Goal: Transaction & Acquisition: Purchase product/service

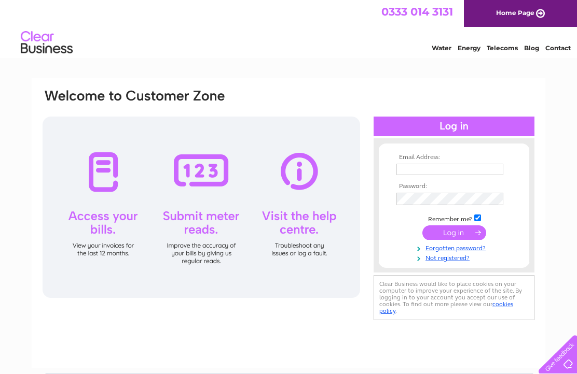
click at [438, 171] on input "text" at bounding box center [449, 169] width 107 height 11
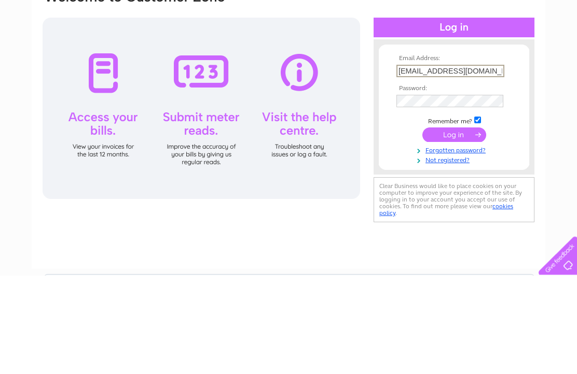
type input "[EMAIL_ADDRESS][DOMAIN_NAME]"
click at [454, 227] on input "submit" at bounding box center [454, 234] width 64 height 15
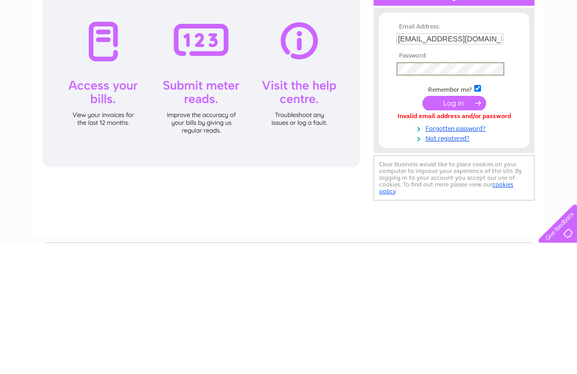
click at [457, 227] on input "submit" at bounding box center [454, 234] width 64 height 15
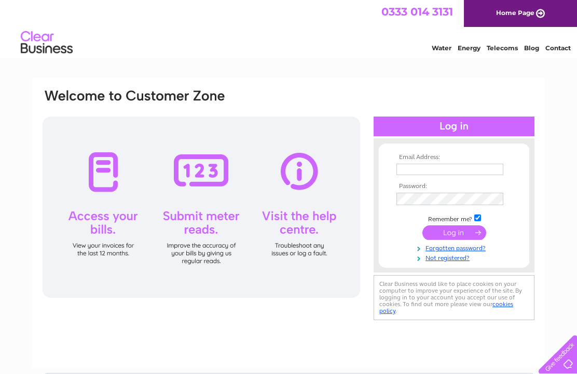
click at [442, 170] on input "text" at bounding box center [449, 169] width 107 height 11
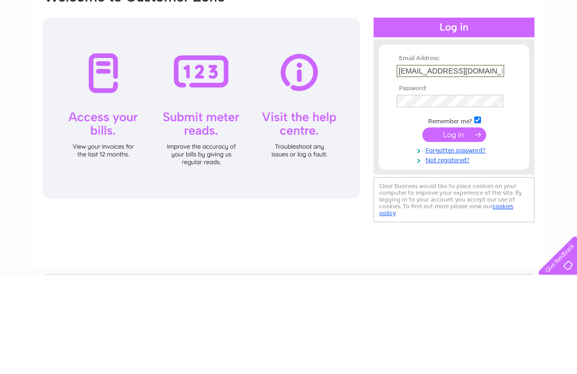
type input "Iwantransport@msn.com"
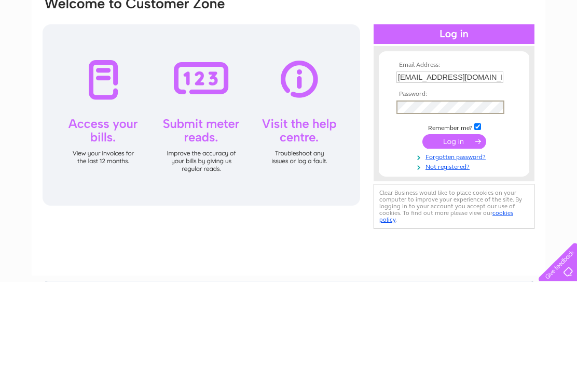
click at [460, 227] on input "submit" at bounding box center [454, 234] width 64 height 15
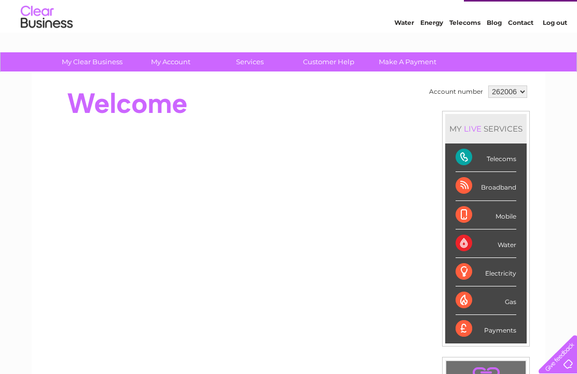
scroll to position [12, 0]
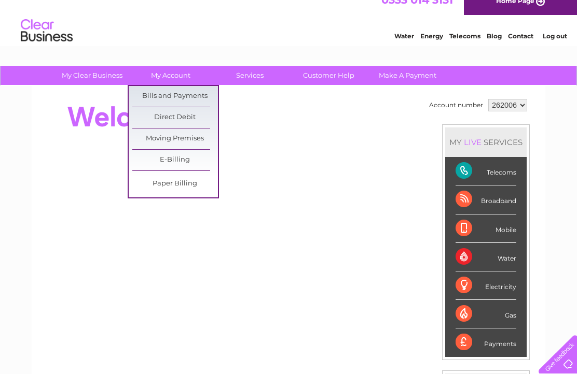
click at [183, 92] on link "Bills and Payments" at bounding box center [175, 96] width 86 height 21
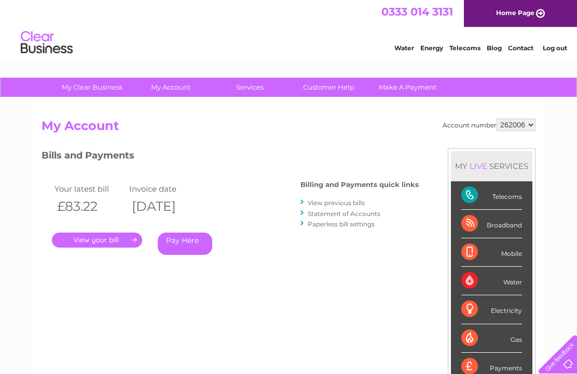
click at [191, 243] on link "Pay Here" at bounding box center [185, 244] width 54 height 22
click at [86, 244] on link "." at bounding box center [97, 240] width 90 height 15
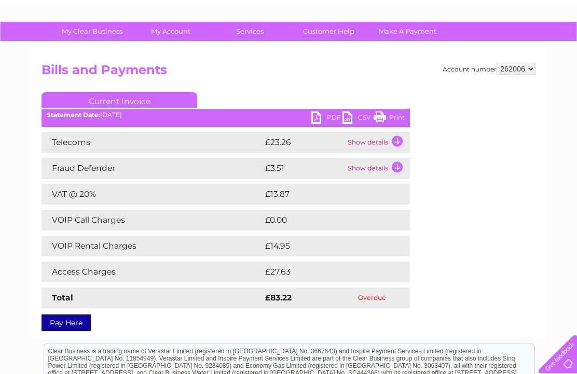
scroll to position [56, 0]
click at [61, 323] on link "Pay Here" at bounding box center [65, 323] width 49 height 17
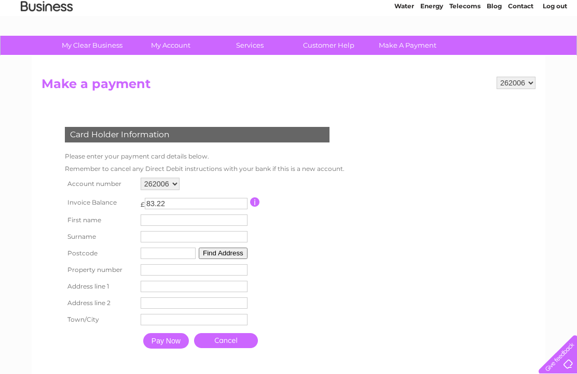
scroll to position [49, 0]
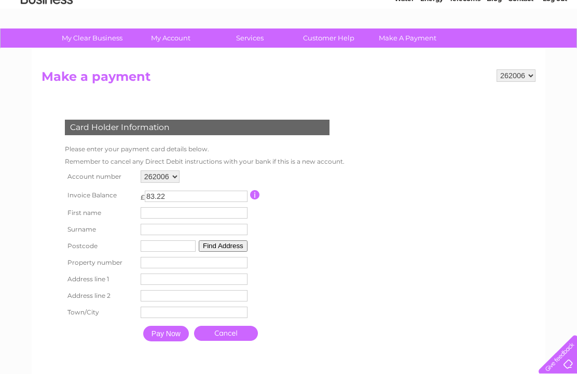
click at [156, 219] on input "text" at bounding box center [194, 212] width 107 height 11
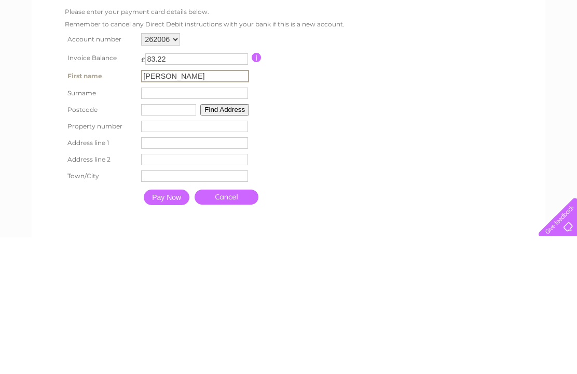
type input "[PERSON_NAME]"
click at [159, 225] on input "text" at bounding box center [194, 230] width 107 height 11
type input "[PERSON_NAME]"
click at [165, 242] on input "text" at bounding box center [168, 247] width 55 height 11
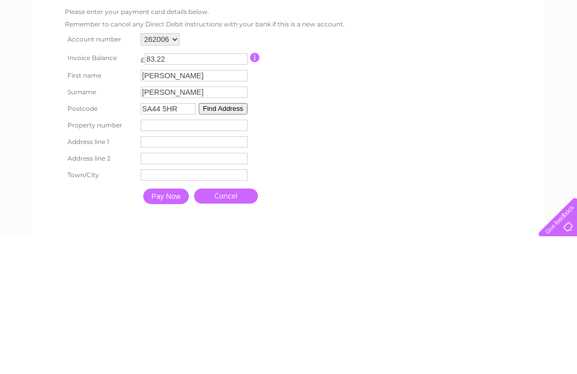
type input "SA44 5HR"
click at [231, 241] on button "Find Address" at bounding box center [223, 246] width 49 height 11
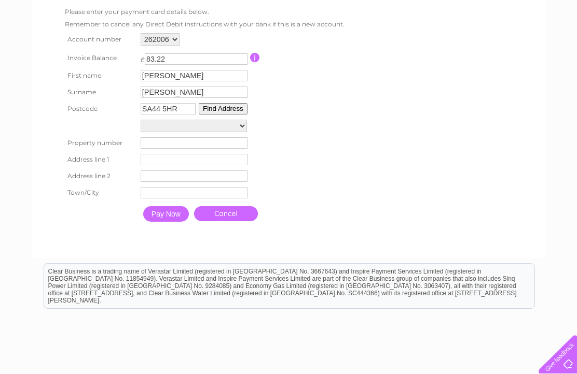
click at [225, 115] on button "Find Address" at bounding box center [223, 108] width 49 height 11
click at [204, 132] on select "Anwylyd Cysgod Y Nant Dan-Ffynnon 1, Dan-y-Gribin Cottages 2, Dan-y-Gribin Cott…" at bounding box center [194, 126] width 106 height 12
select select ",,,Llandysul"
type input "Llandysul"
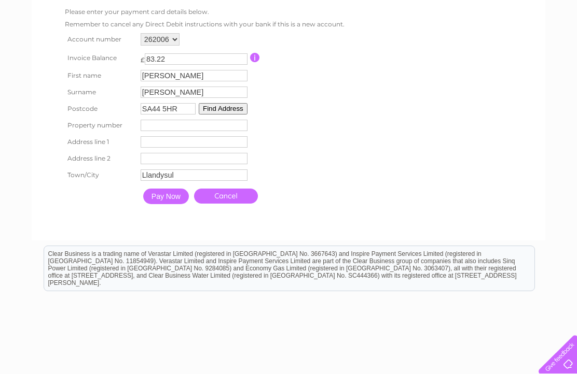
click at [157, 131] on input "number" at bounding box center [194, 125] width 107 height 11
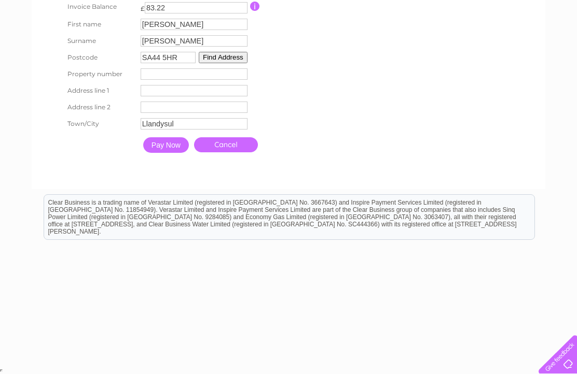
scroll to position [186, 0]
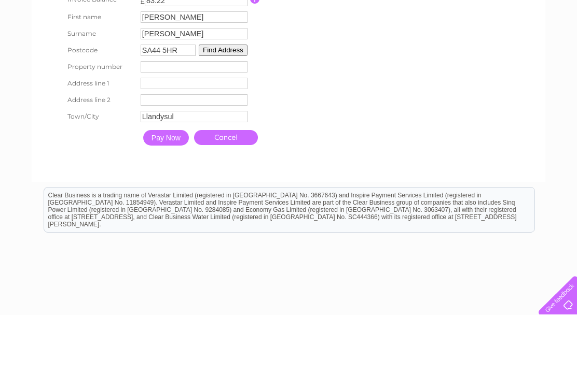
click at [152, 137] on input "text" at bounding box center [194, 142] width 107 height 11
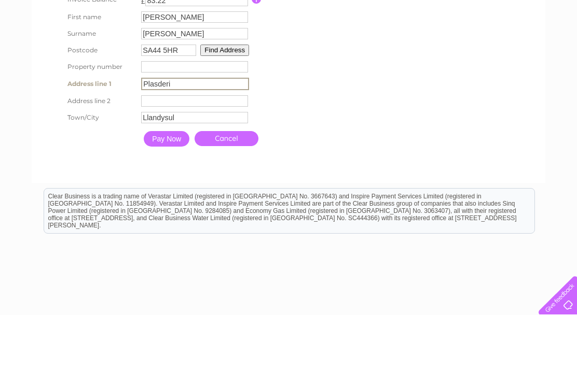
type input "Plasderi"
click at [153, 155] on input "text" at bounding box center [194, 160] width 107 height 11
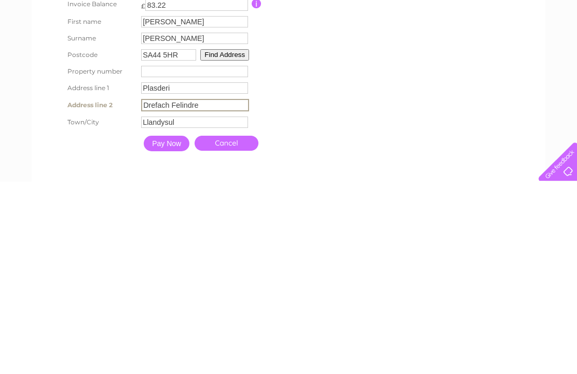
scroll to position [81, 0]
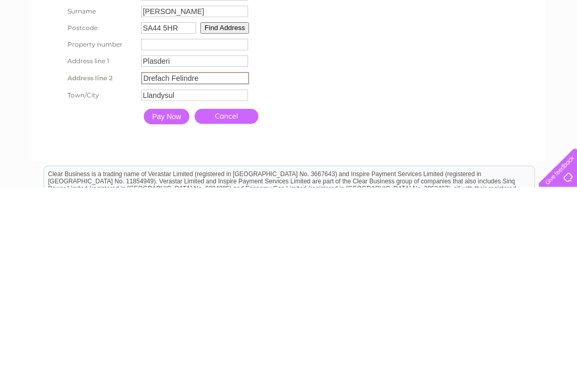
type input "Drefach Felindre"
click at [175, 296] on input "Pay Now" at bounding box center [167, 304] width 46 height 16
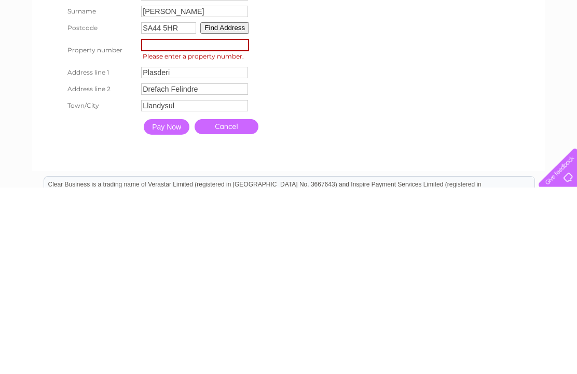
scroll to position [248, 0]
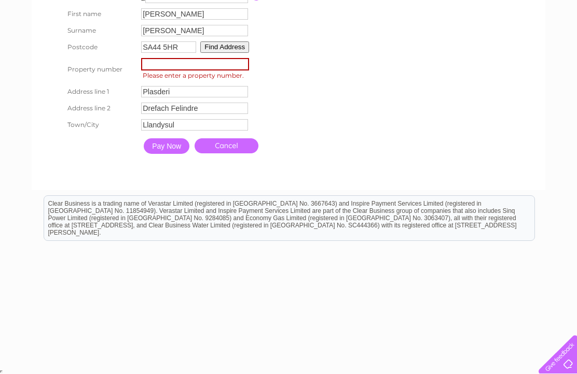
click at [181, 71] on input "number" at bounding box center [195, 64] width 108 height 12
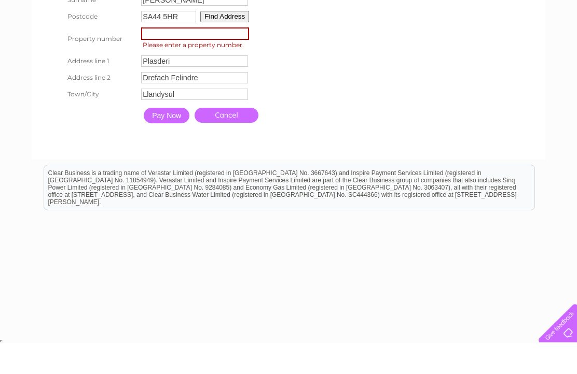
click at [173, 146] on input "Pay Now" at bounding box center [167, 147] width 46 height 16
click at [169, 150] on input "Pay Now" at bounding box center [167, 147] width 46 height 16
type input "0"
click at [171, 149] on input "Pay Now" at bounding box center [166, 146] width 46 height 16
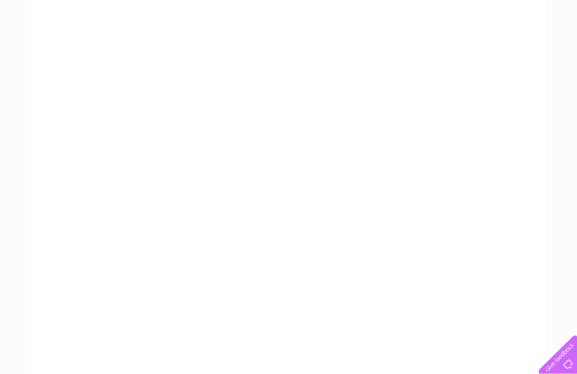
scroll to position [231, 0]
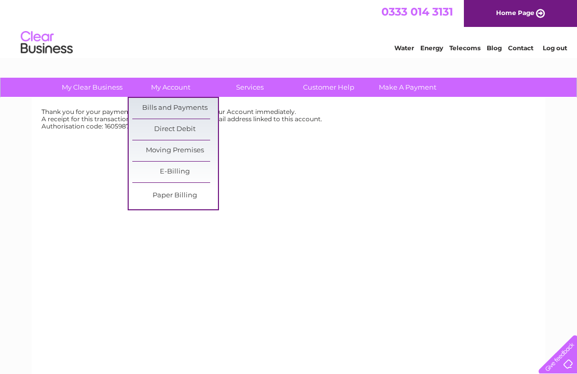
click at [186, 110] on link "Bills and Payments" at bounding box center [175, 108] width 86 height 21
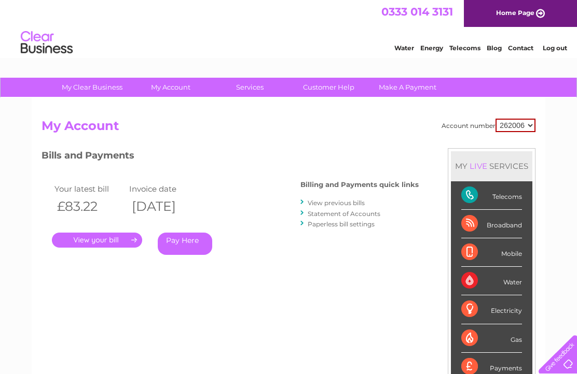
click at [412, 88] on link "Make A Payment" at bounding box center [408, 87] width 86 height 19
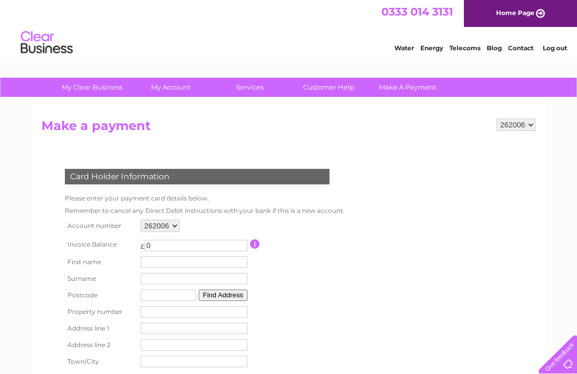
click at [510, 17] on link "Home Page" at bounding box center [520, 13] width 113 height 27
